Goal: Find specific fact: Find contact information

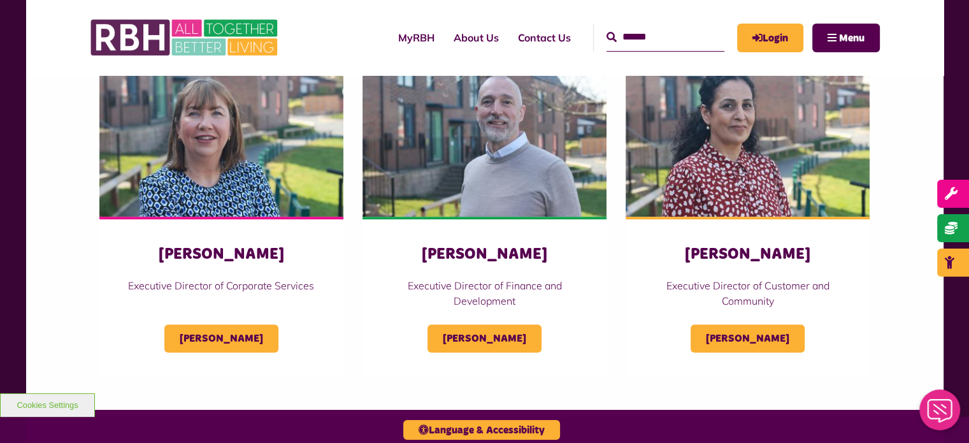
scroll to position [639, 0]
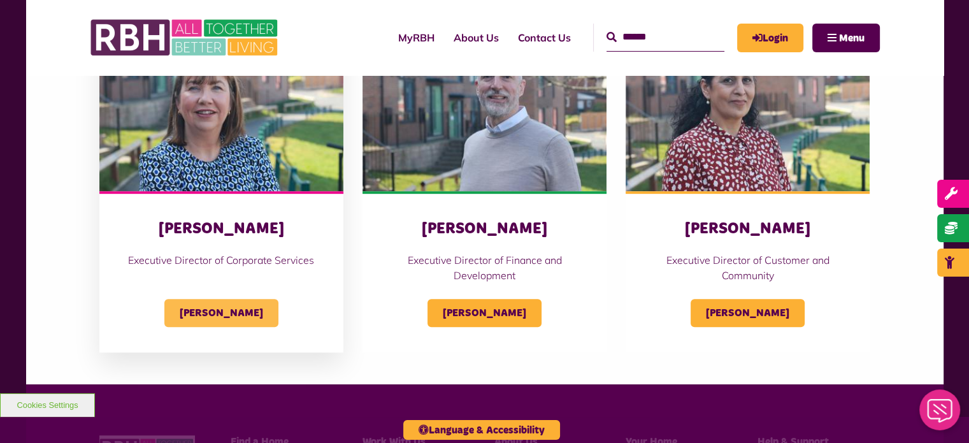
click at [196, 310] on span "[PERSON_NAME]" at bounding box center [221, 313] width 114 height 28
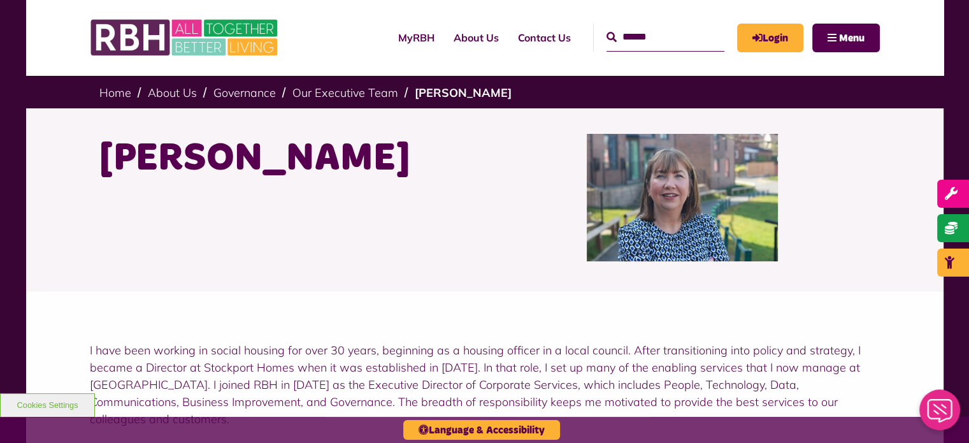
drag, startPoint x: 103, startPoint y: 162, endPoint x: 368, endPoint y: 161, distance: 265.0
click at [368, 161] on h1 "[PERSON_NAME]" at bounding box center [287, 159] width 376 height 50
copy h1 "[PERSON_NAME]"
drag, startPoint x: 257, startPoint y: 226, endPoint x: 221, endPoint y: 217, distance: 37.4
click at [257, 226] on div "[PERSON_NAME]" at bounding box center [287, 197] width 395 height 127
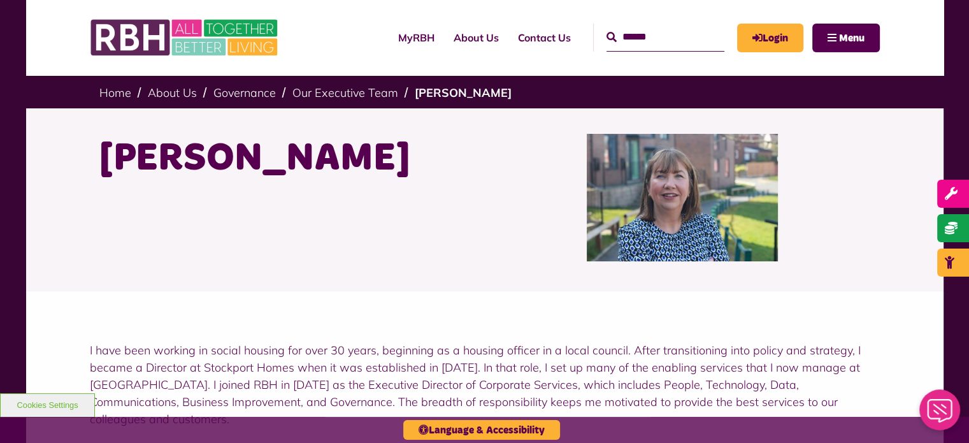
drag, startPoint x: 97, startPoint y: 160, endPoint x: 367, endPoint y: 171, distance: 269.7
click at [367, 171] on div "[PERSON_NAME]" at bounding box center [287, 197] width 395 height 127
copy h1 "[PERSON_NAME]"
click at [419, 234] on div "[PERSON_NAME]" at bounding box center [287, 197] width 395 height 127
drag, startPoint x: 99, startPoint y: 166, endPoint x: 357, endPoint y: 169, distance: 258.0
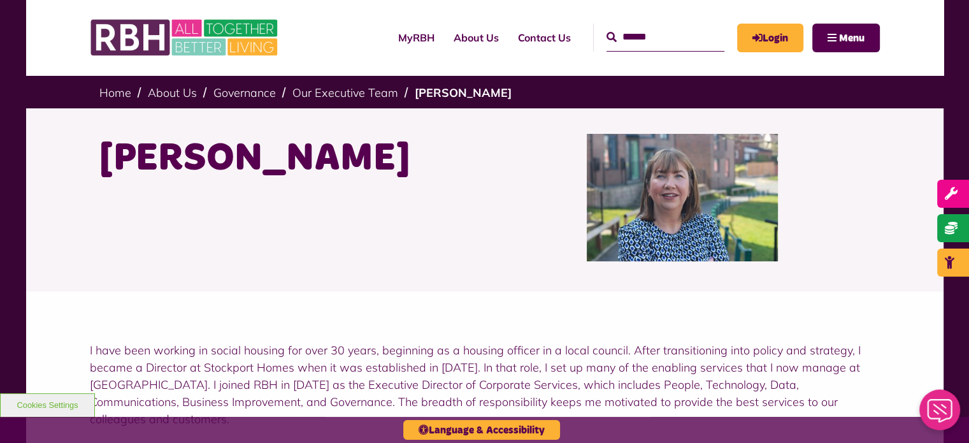
click at [357, 169] on h1 "[PERSON_NAME]" at bounding box center [287, 159] width 376 height 50
copy h1 "[PERSON_NAME]"
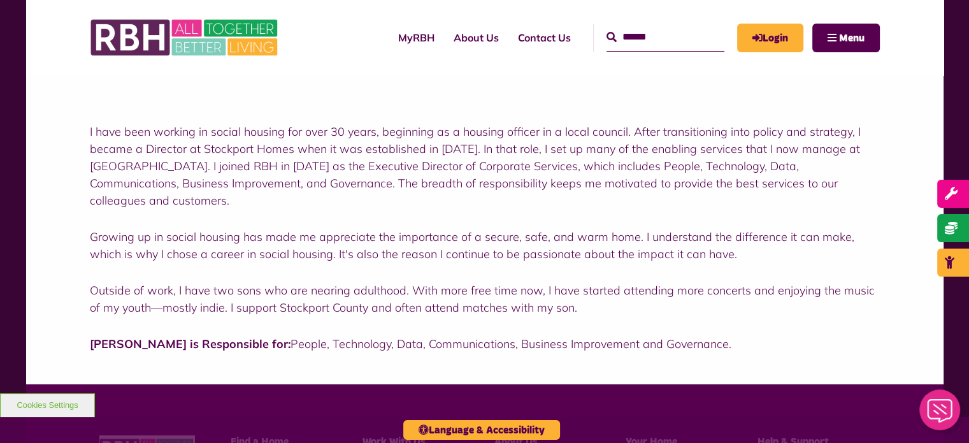
scroll to position [191, 0]
